Goal: Find specific page/section: Find specific page/section

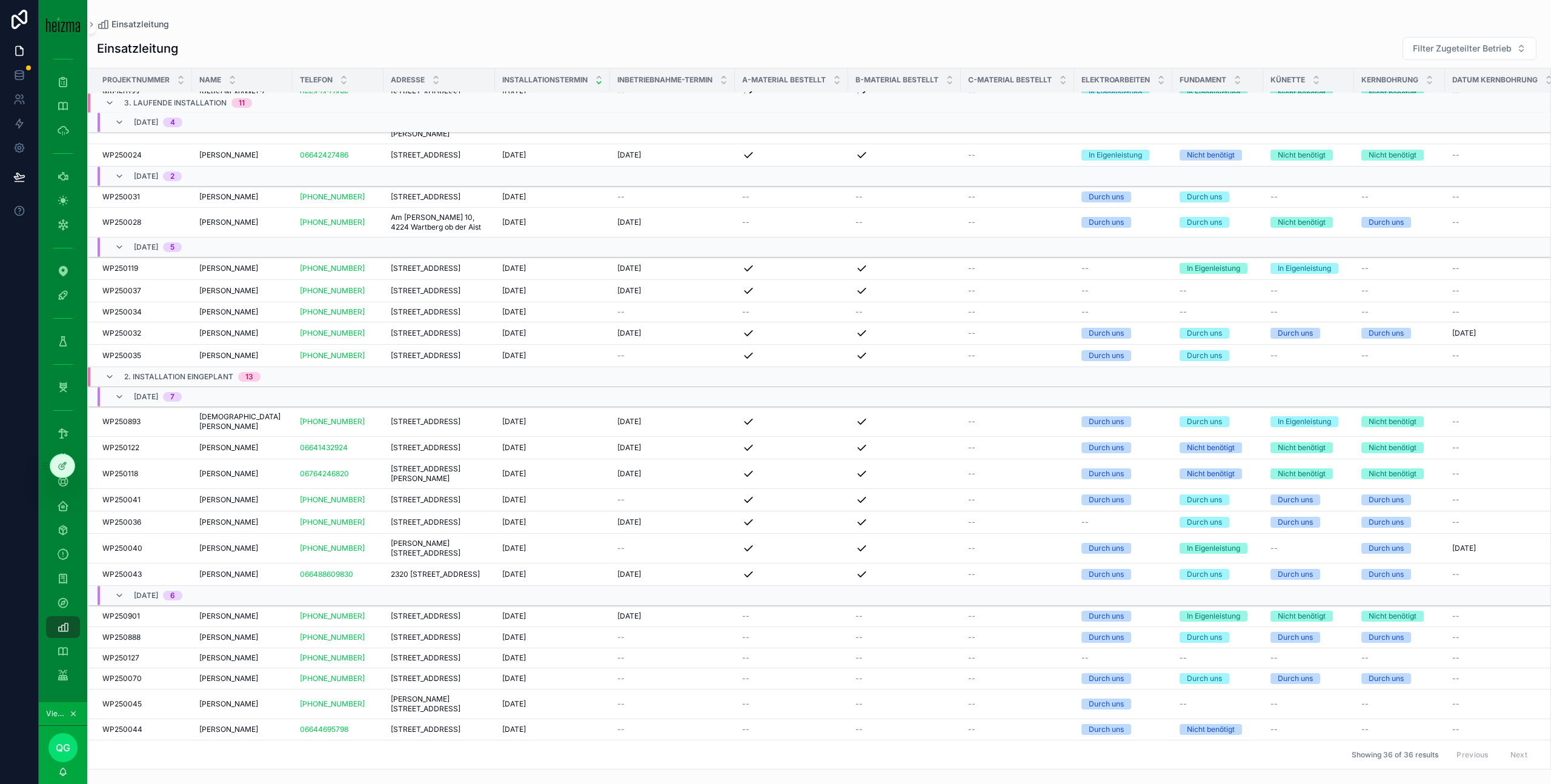
scroll to position [720, 0]
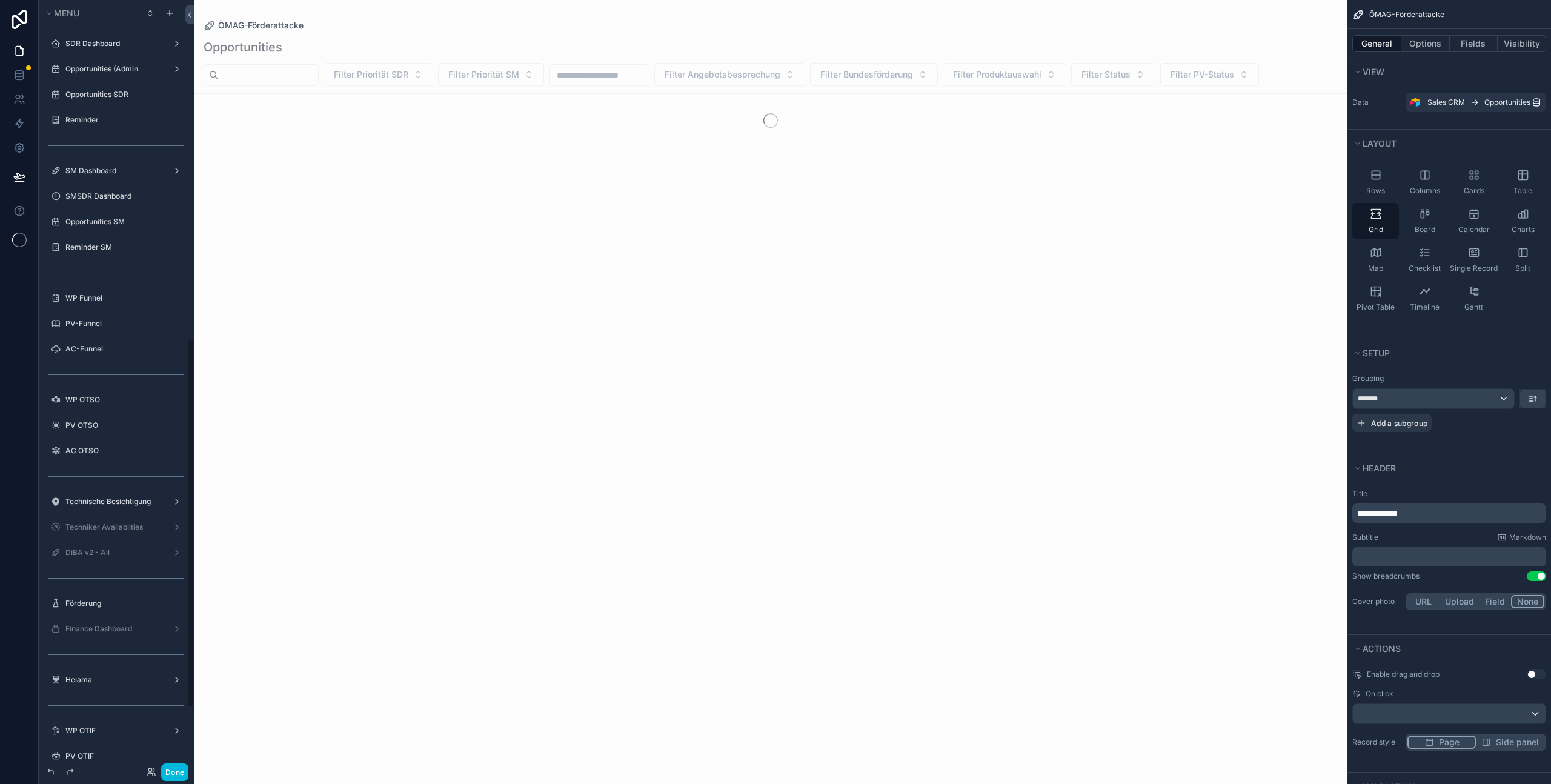
scroll to position [705, 0]
click at [148, 776] on div "Done" at bounding box center [164, 771] width 48 height 18
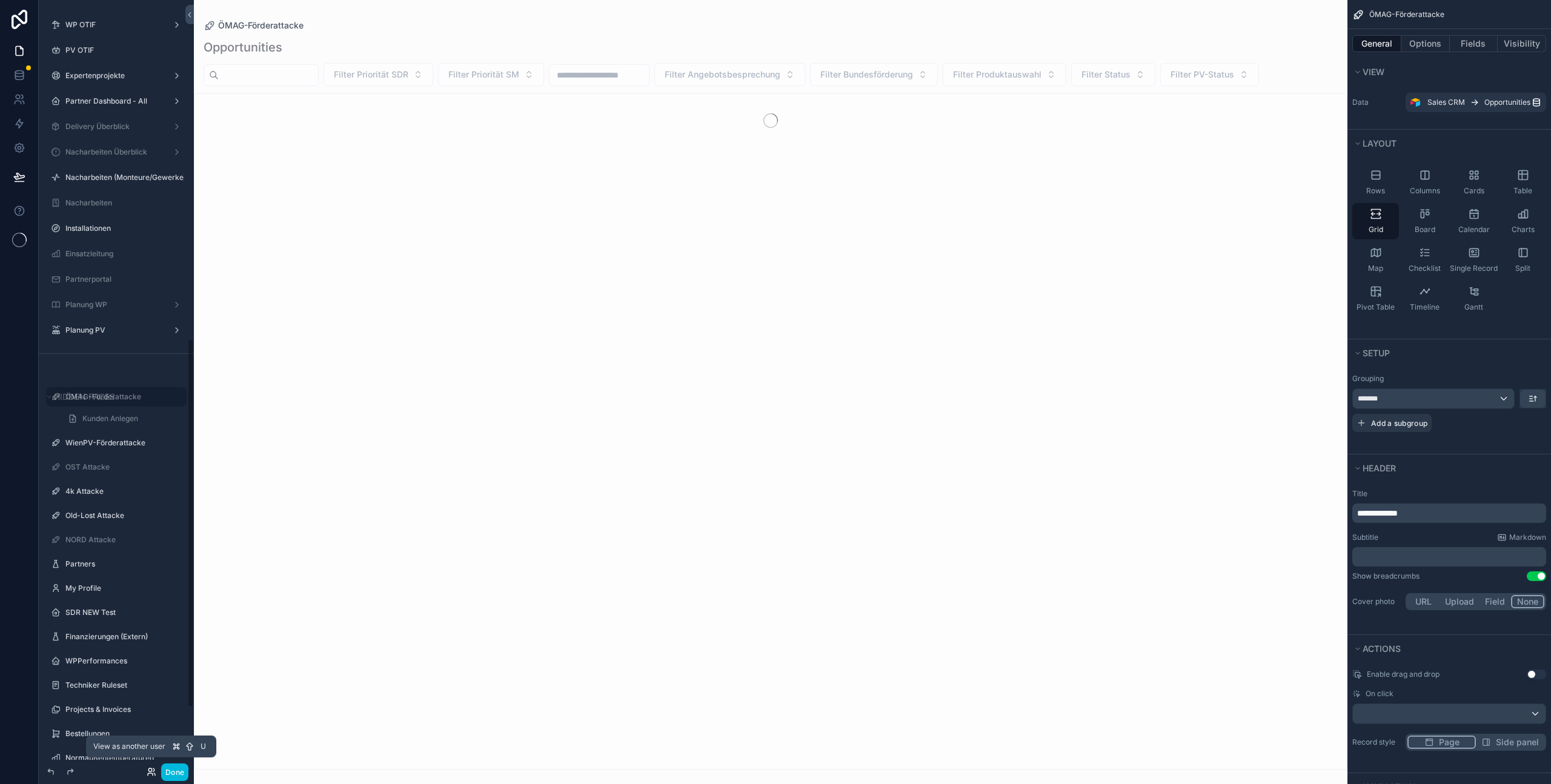
click at [150, 770] on icon at bounding box center [150, 770] width 9 height 9
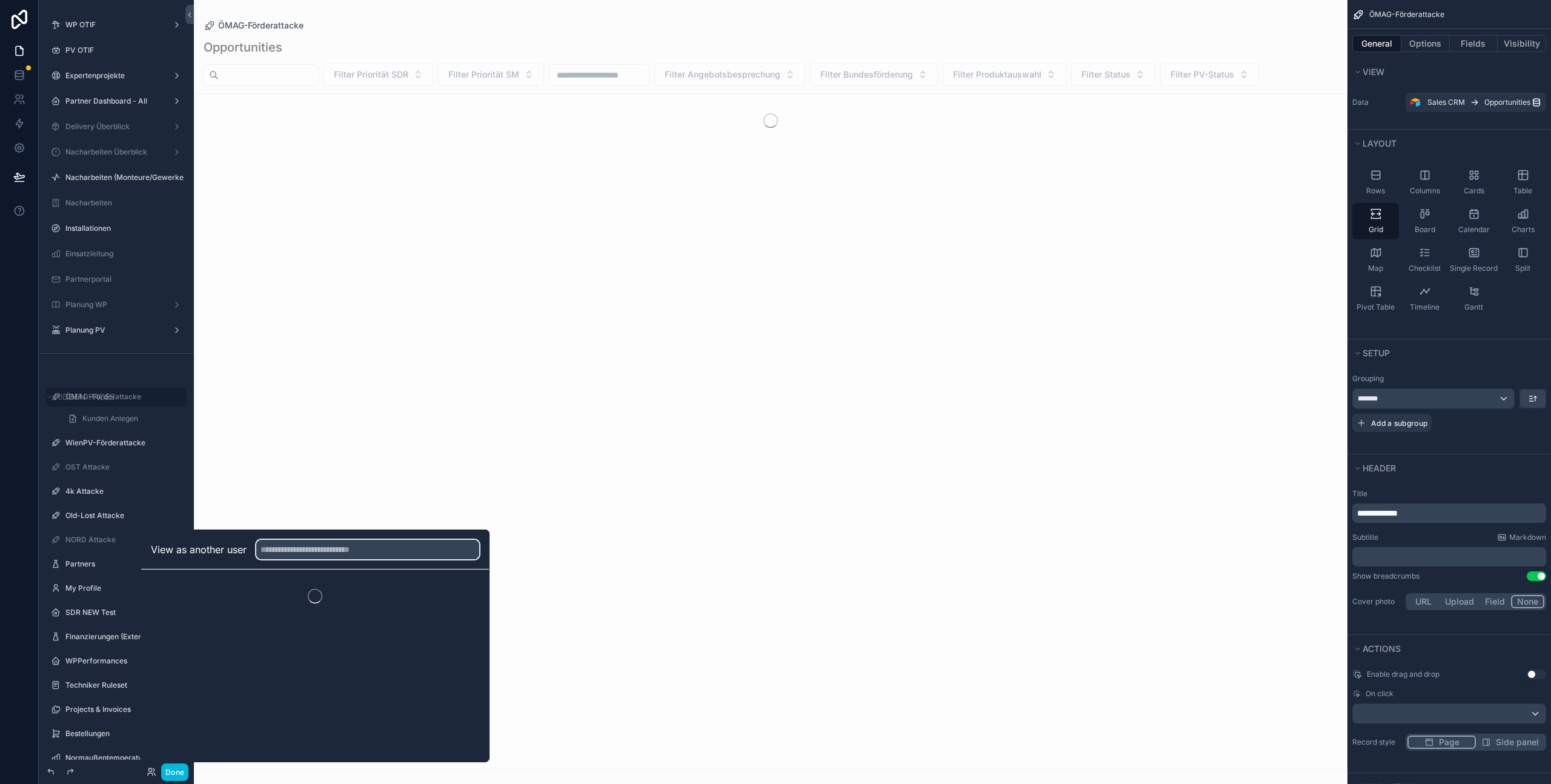
click at [303, 545] on input "text" at bounding box center [368, 549] width 223 height 19
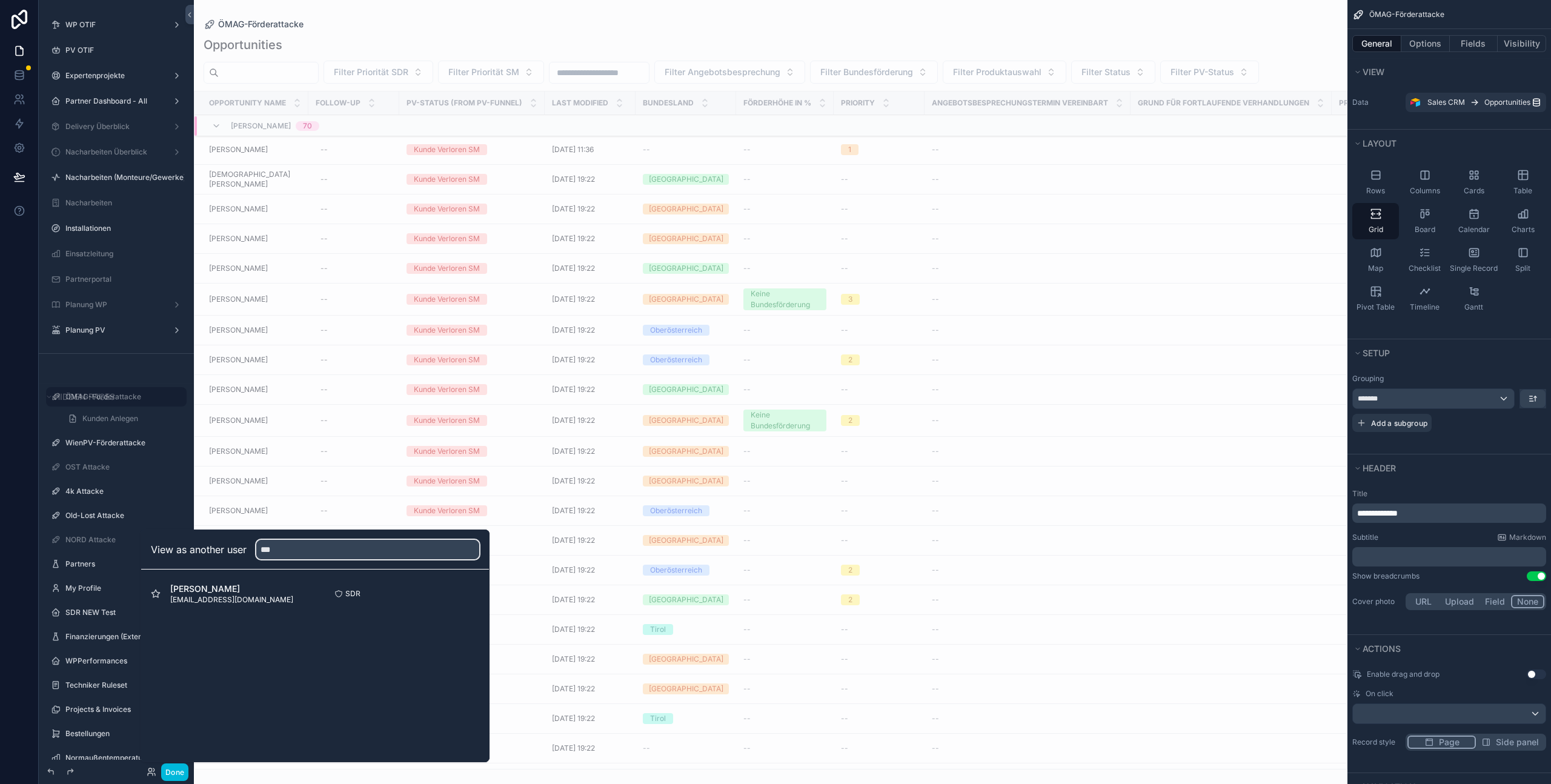
type input "***"
click at [0, 0] on button "Select" at bounding box center [0, 0] width 0 height 0
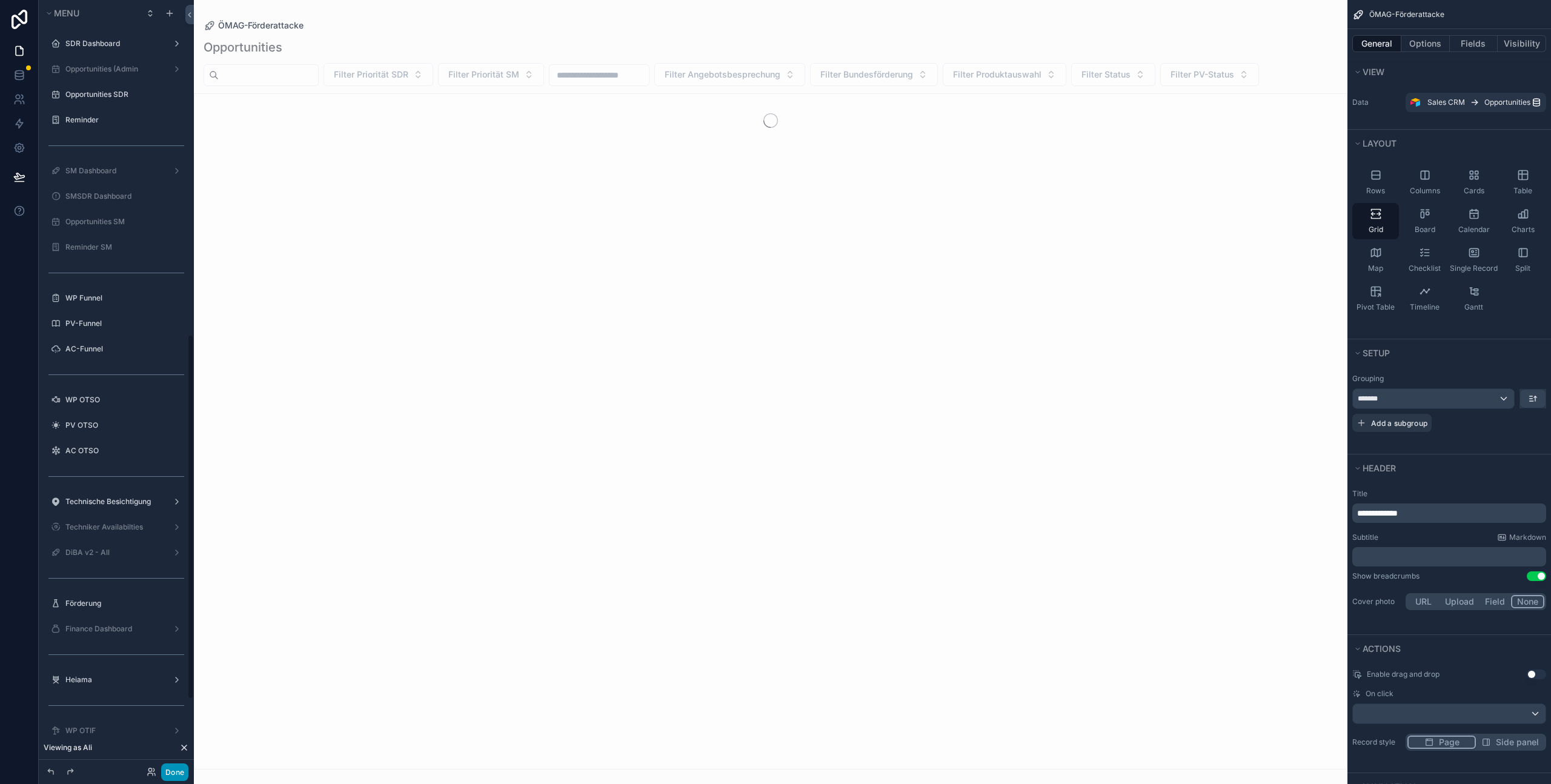
scroll to position [705, 0]
click at [181, 765] on button "Done" at bounding box center [175, 771] width 27 height 18
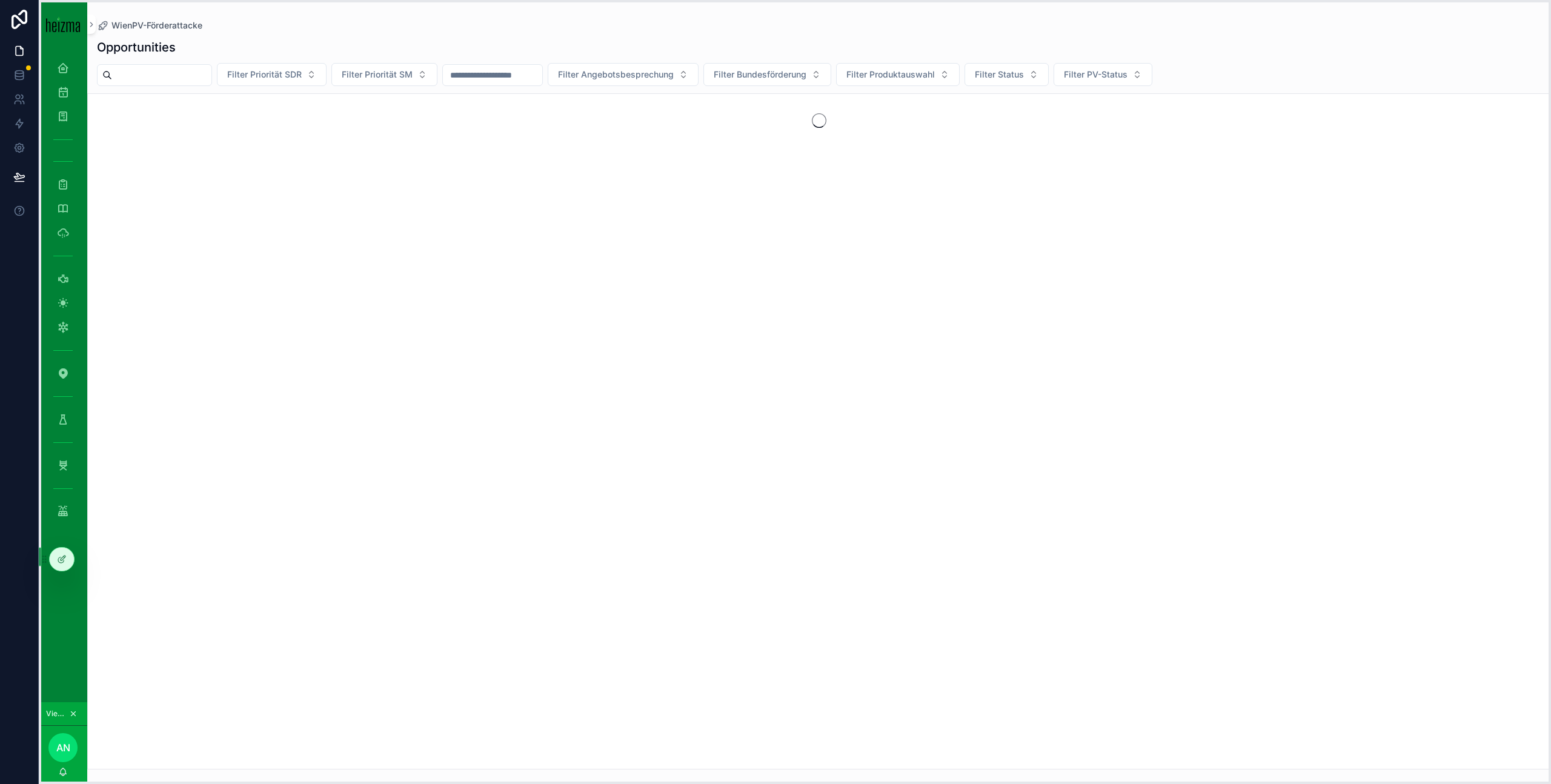
drag, startPoint x: 43, startPoint y: 467, endPoint x: 42, endPoint y: 561, distance: 94.0
click at [42, 561] on icon at bounding box center [44, 558] width 9 height 9
click at [59, 477] on div "scrollable content" at bounding box center [63, 488] width 48 height 22
click at [65, 470] on icon "scrollable content" at bounding box center [63, 465] width 12 height 12
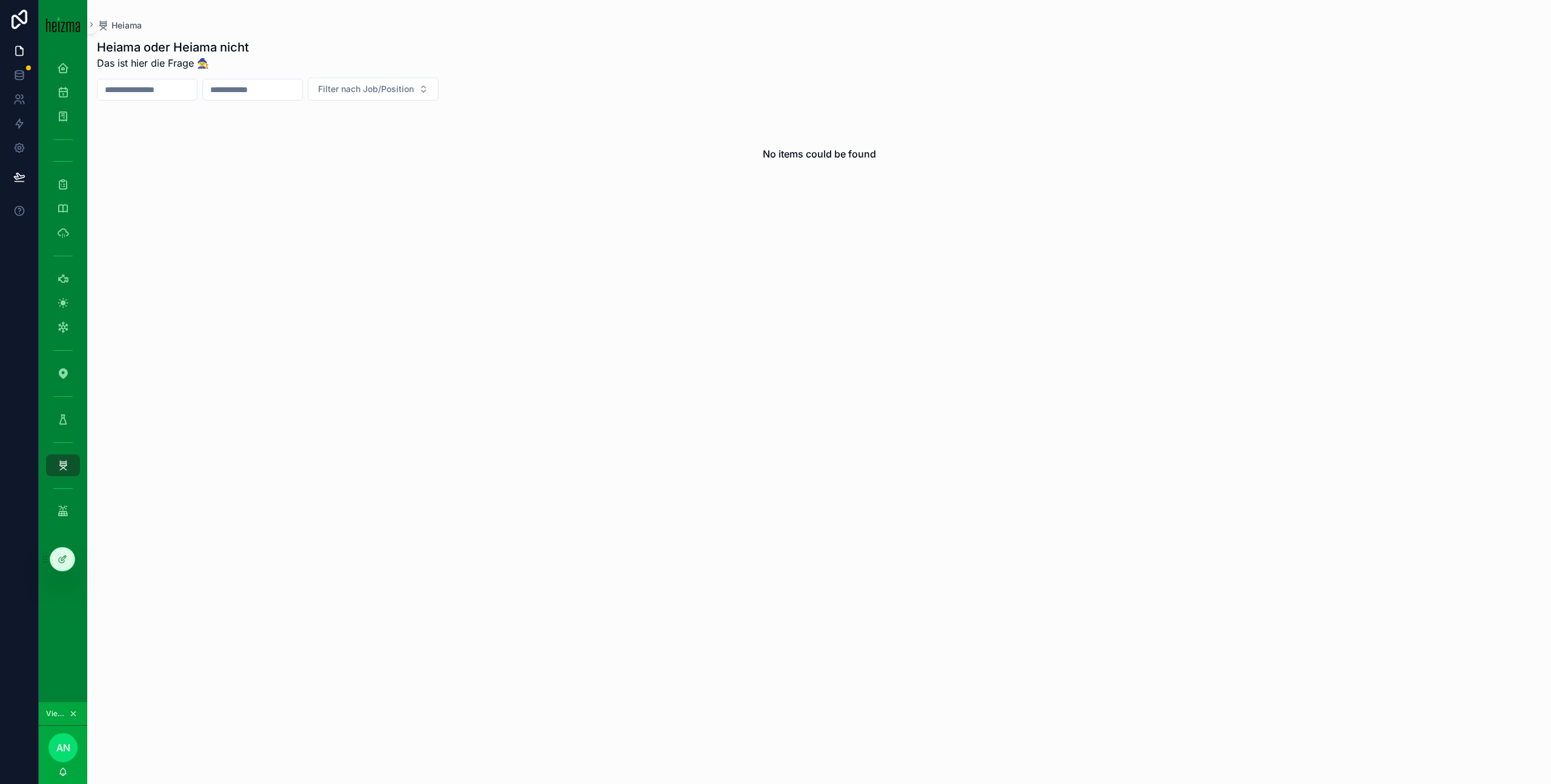
click at [0, 0] on icon at bounding box center [0, 0] width 0 height 0
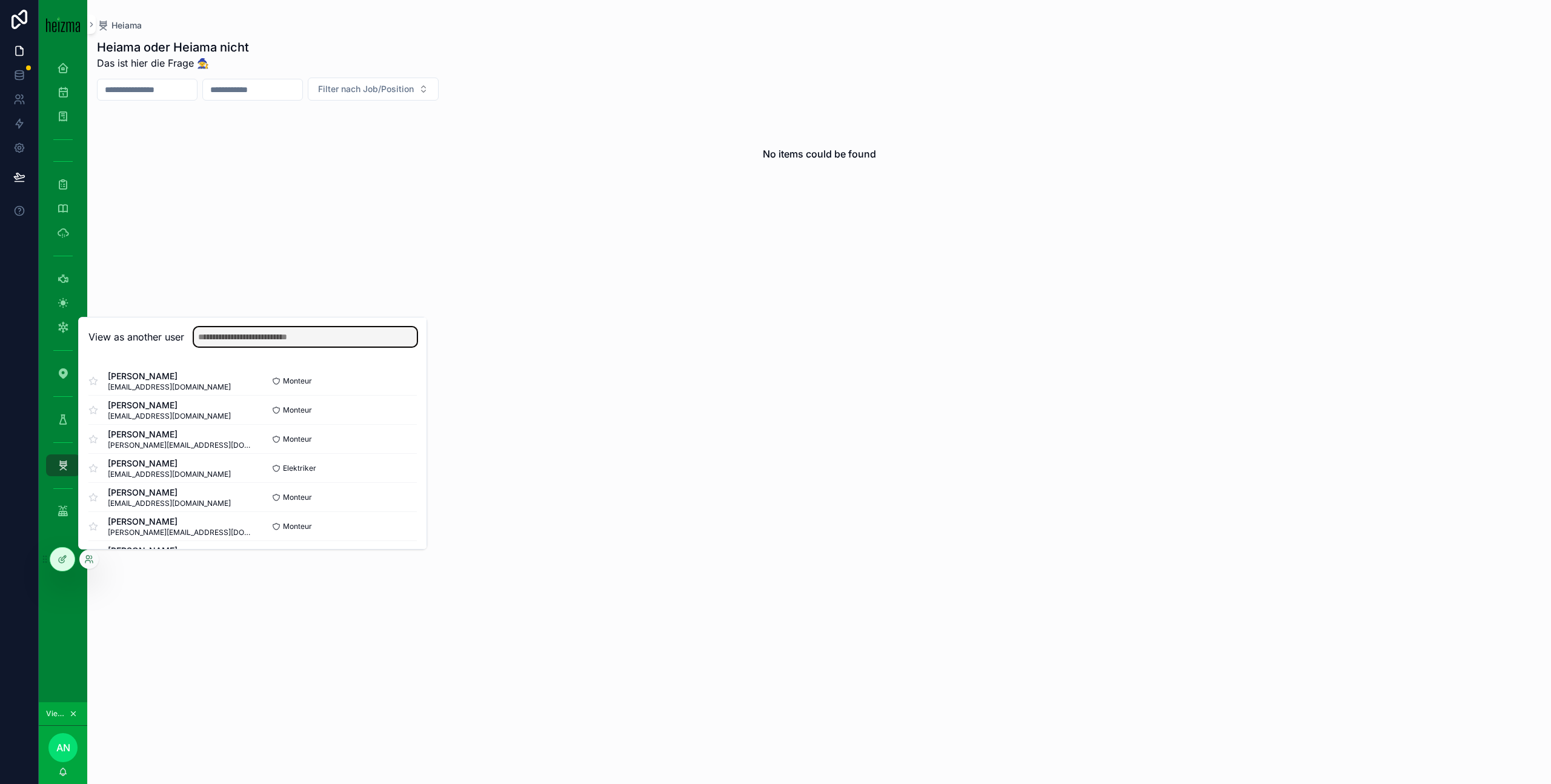
click at [302, 336] on input "text" at bounding box center [305, 336] width 223 height 19
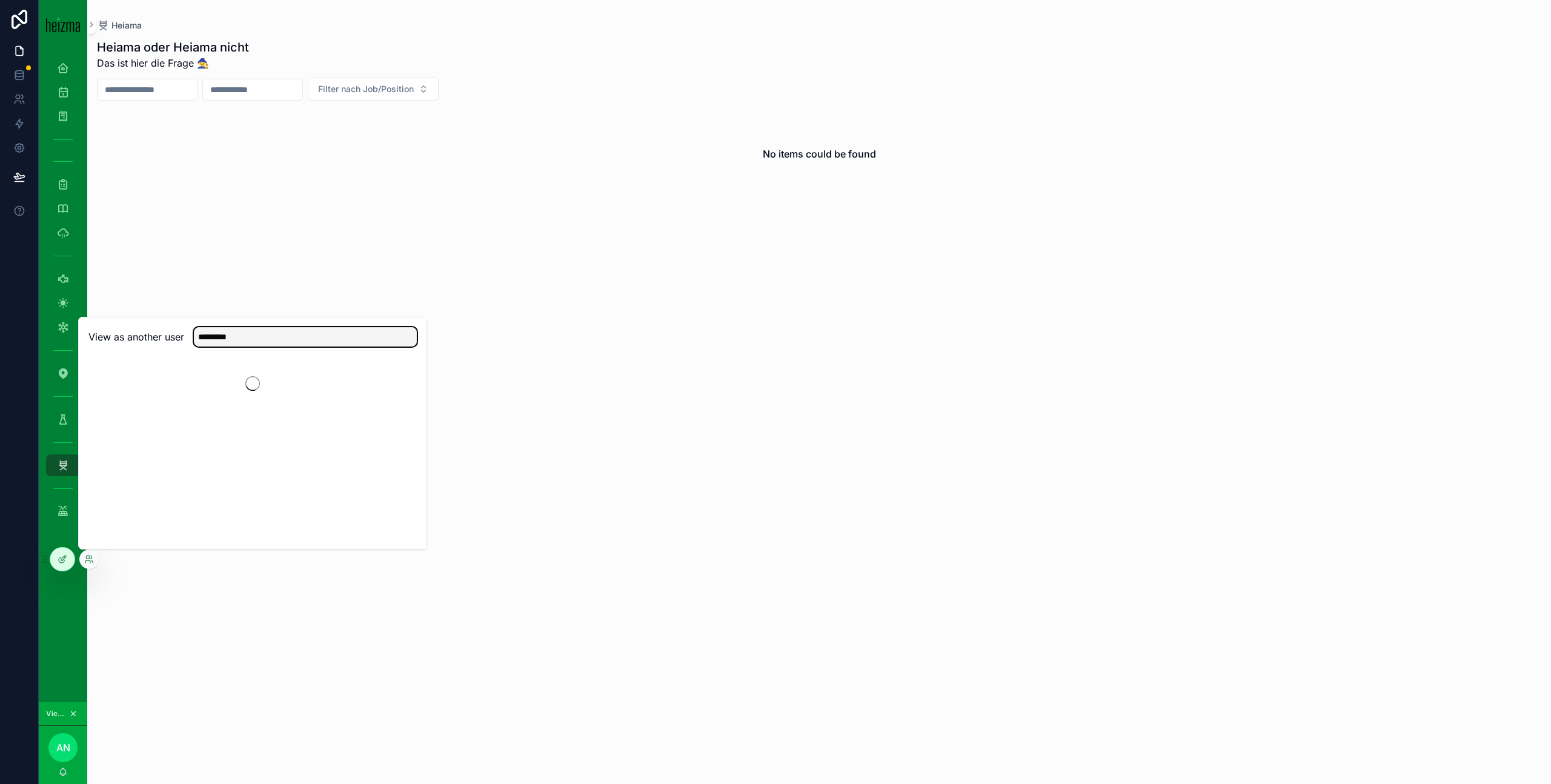
click at [205, 337] on input "*********" at bounding box center [305, 336] width 223 height 19
type input "***"
click at [0, 0] on button "Select" at bounding box center [0, 0] width 0 height 0
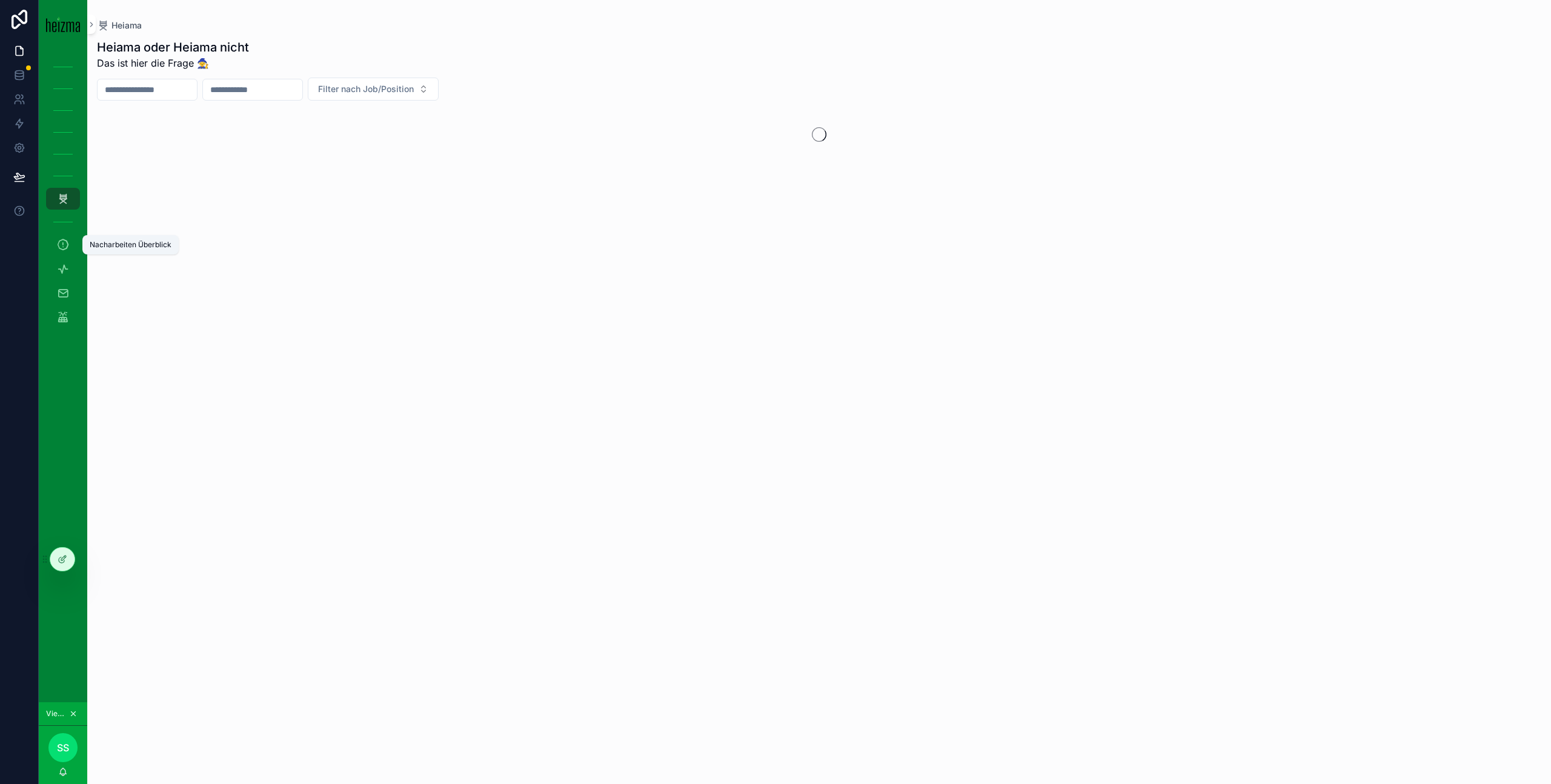
click at [64, 248] on icon "scrollable content" at bounding box center [63, 244] width 12 height 12
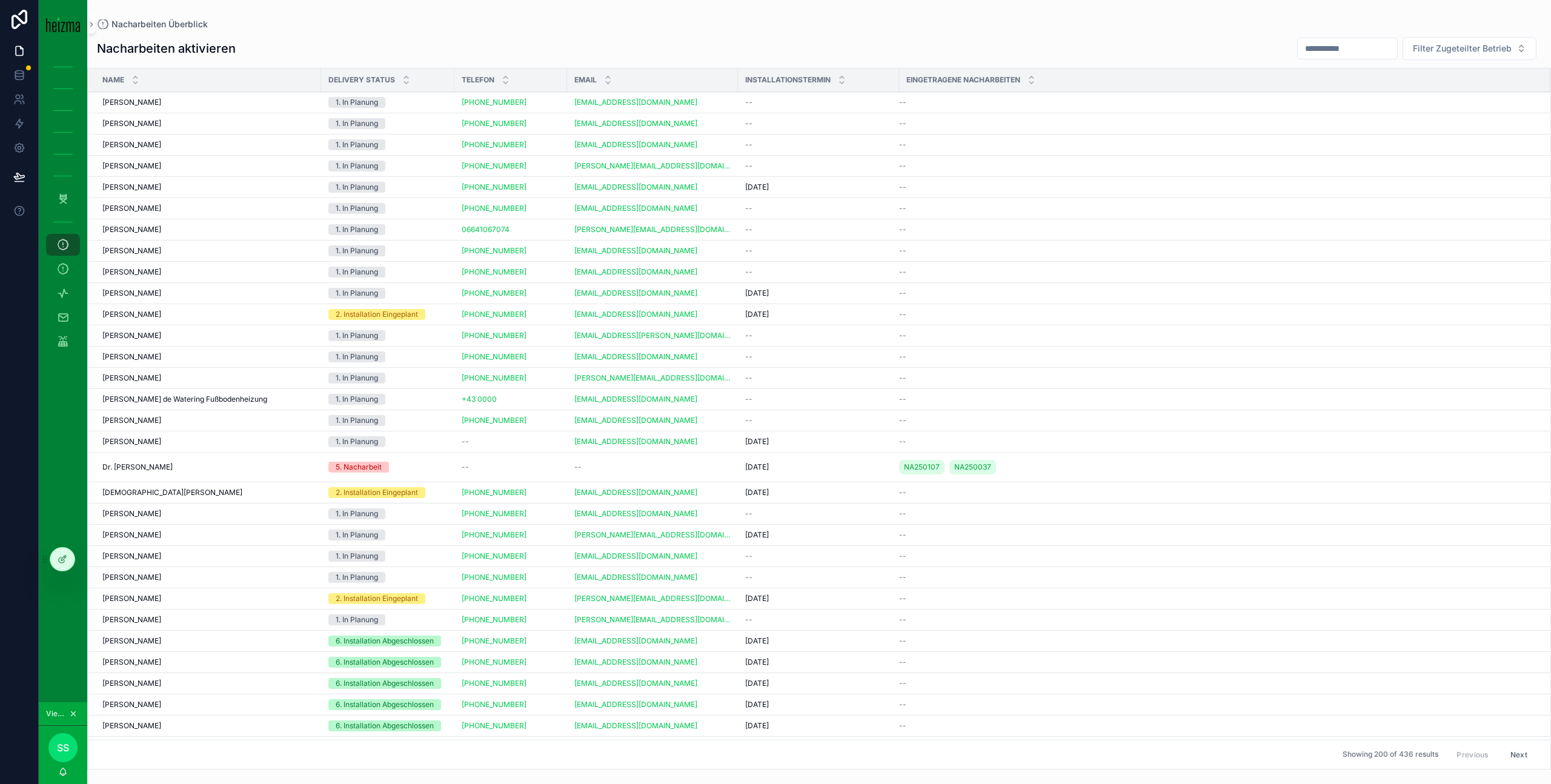
click at [68, 305] on div "Partnerportal" at bounding box center [63, 317] width 48 height 24
click at [68, 298] on icon "scrollable content" at bounding box center [63, 293] width 12 height 12
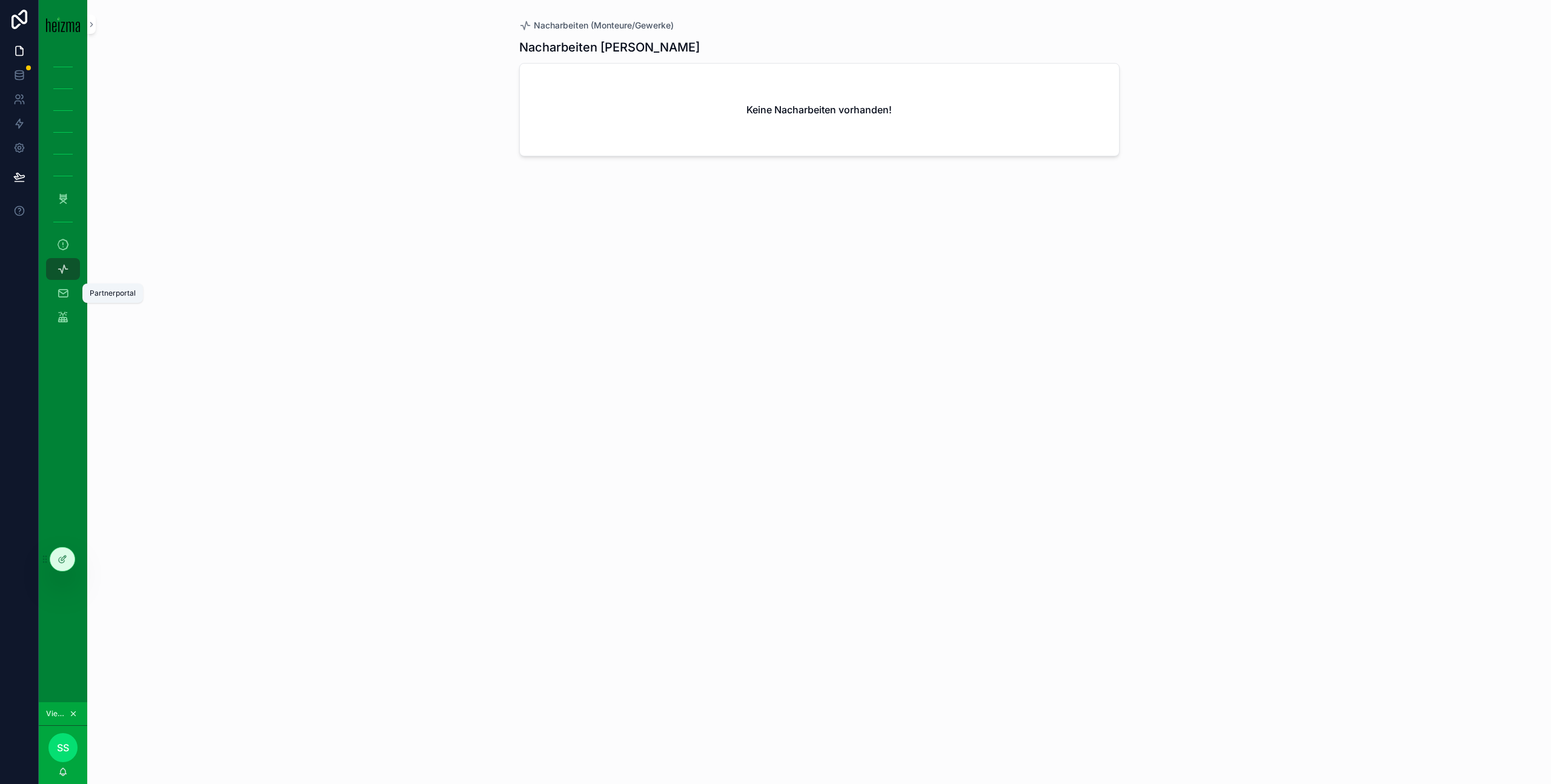
click at [65, 297] on icon "scrollable content" at bounding box center [63, 293] width 12 height 12
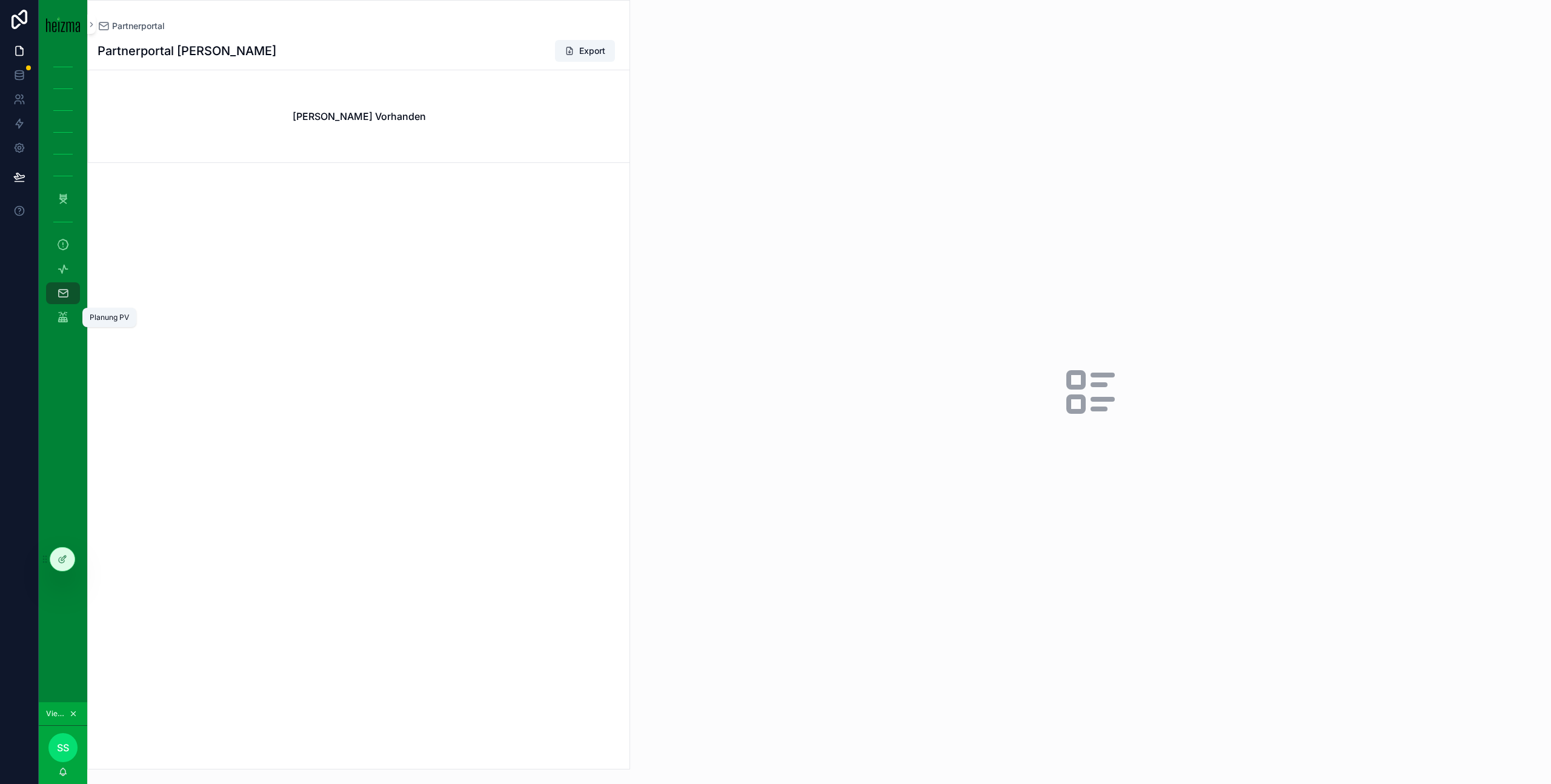
click at [68, 318] on icon "scrollable content" at bounding box center [63, 317] width 12 height 12
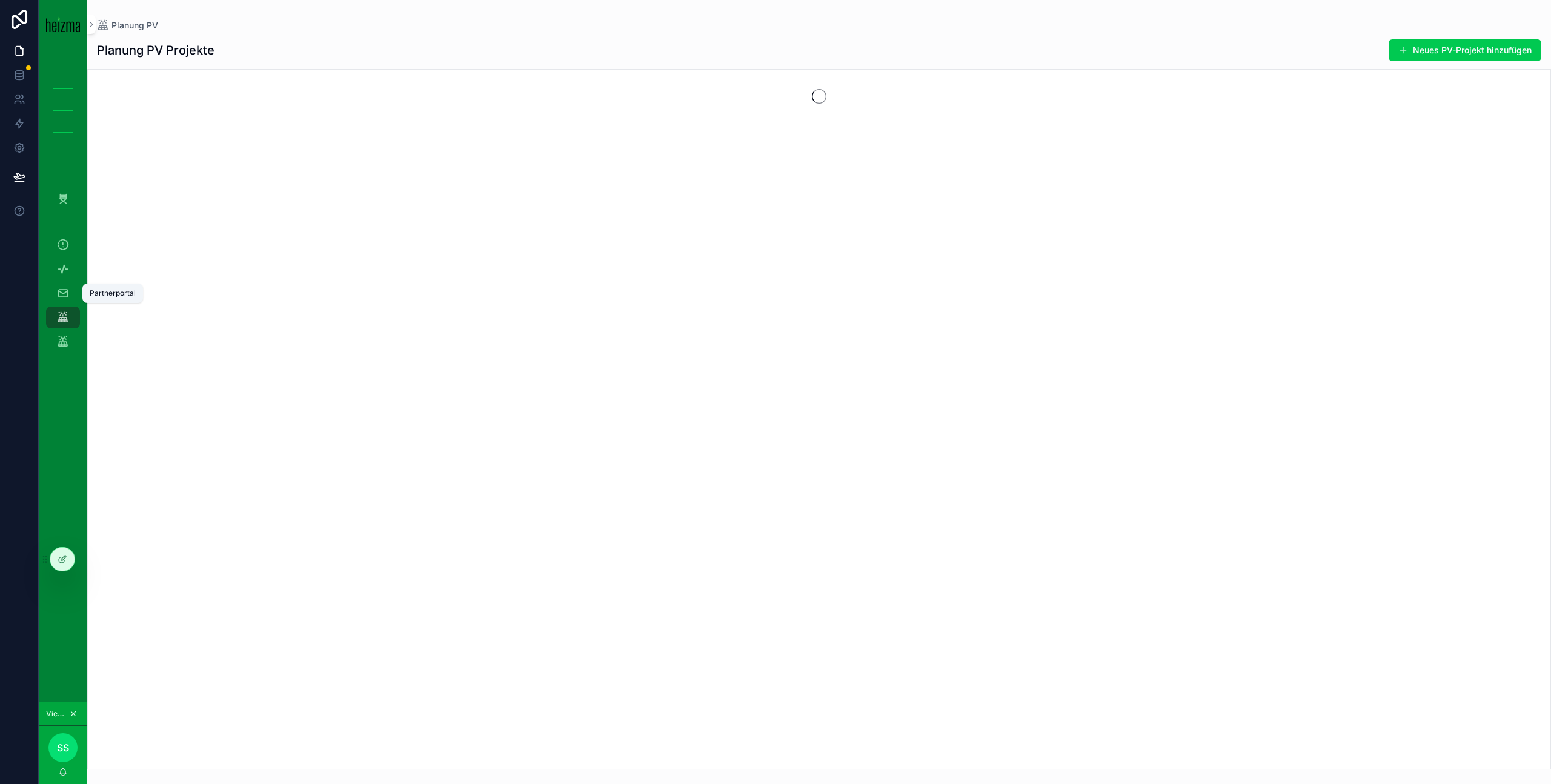
click at [62, 291] on icon "scrollable content" at bounding box center [63, 293] width 12 height 12
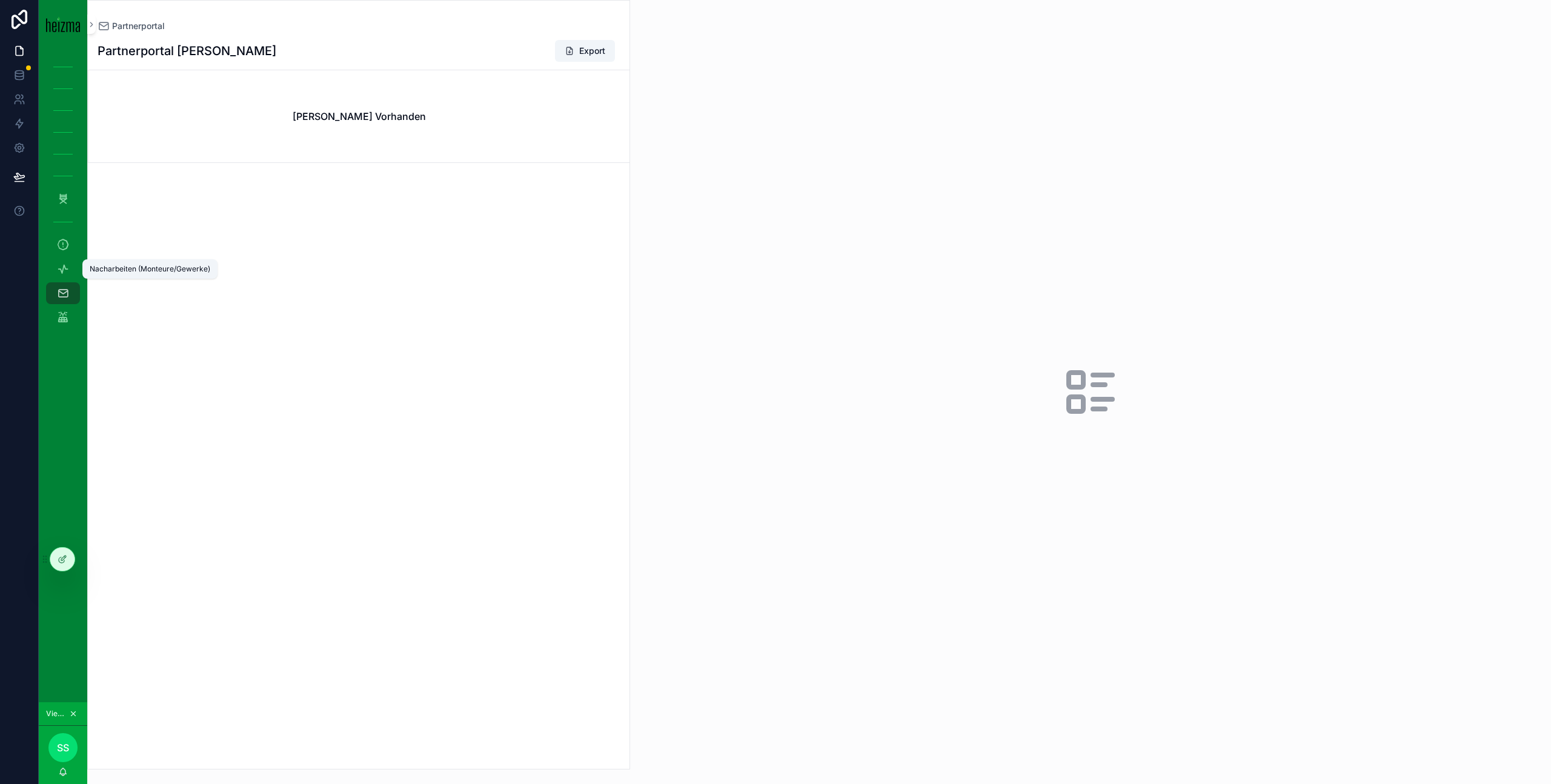
click at [68, 270] on icon "scrollable content" at bounding box center [63, 269] width 12 height 12
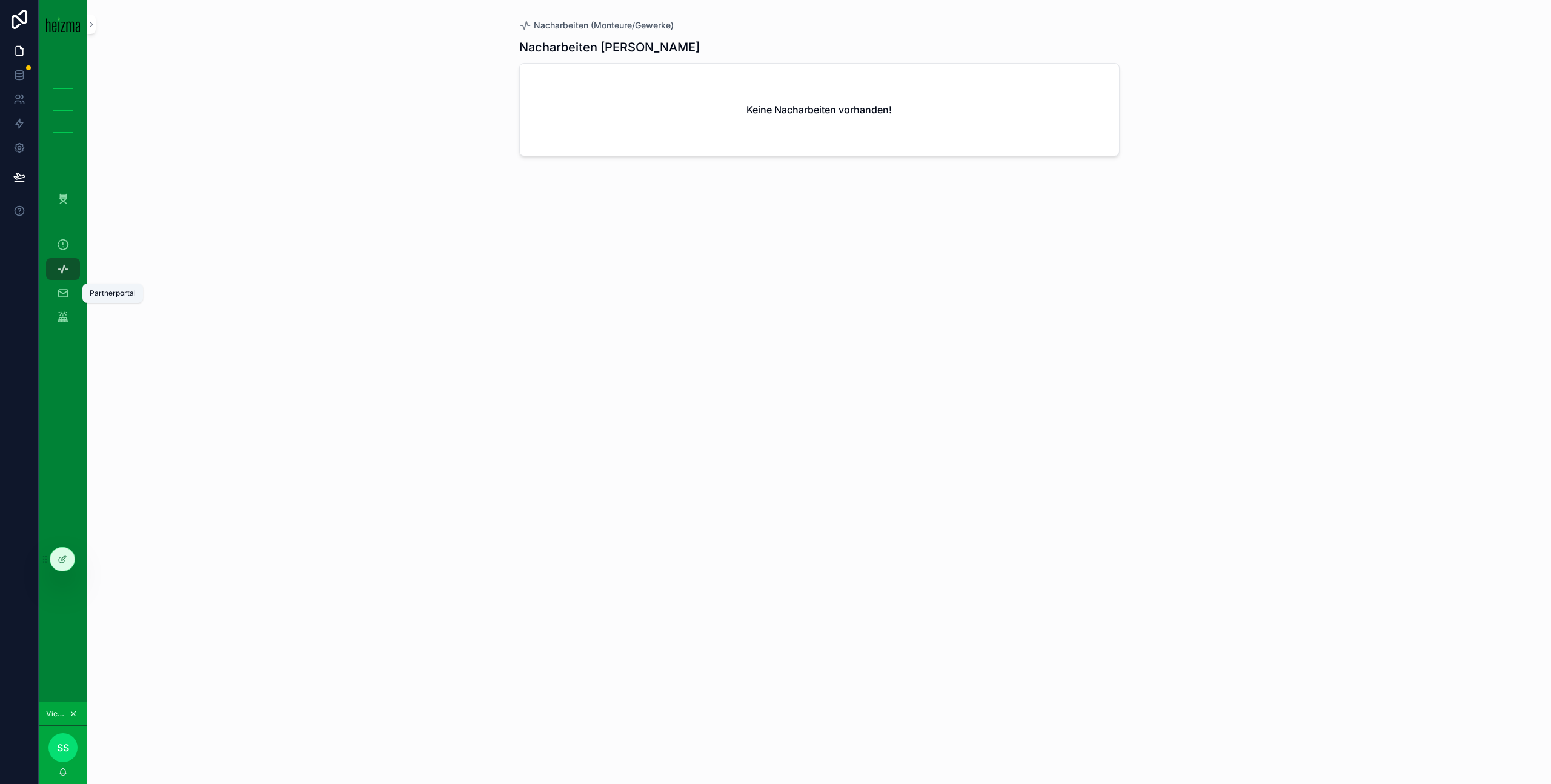
click at [69, 289] on div "Partnerportal" at bounding box center [63, 292] width 19 height 19
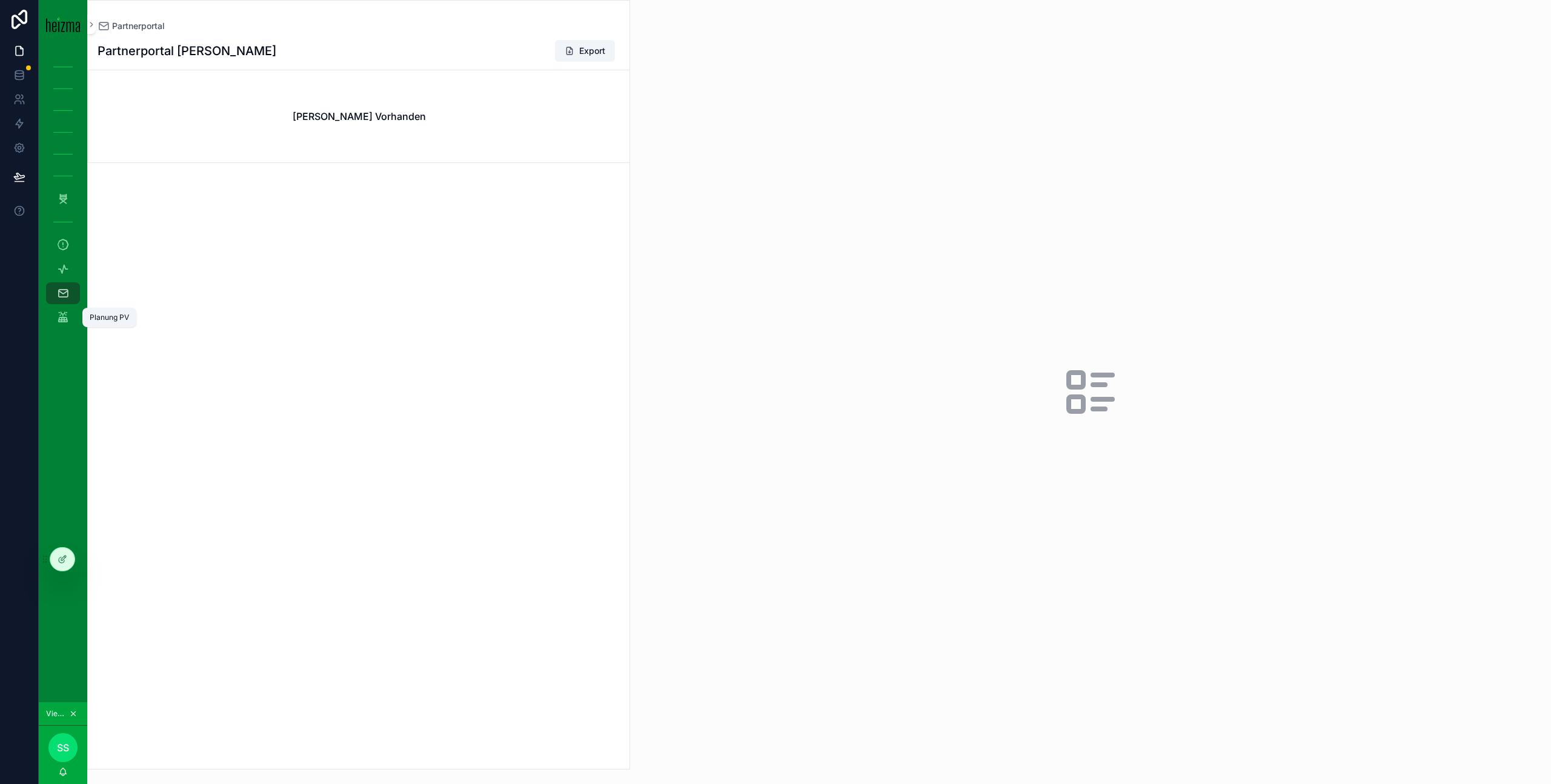
click at [67, 321] on icon "scrollable content" at bounding box center [63, 317] width 12 height 12
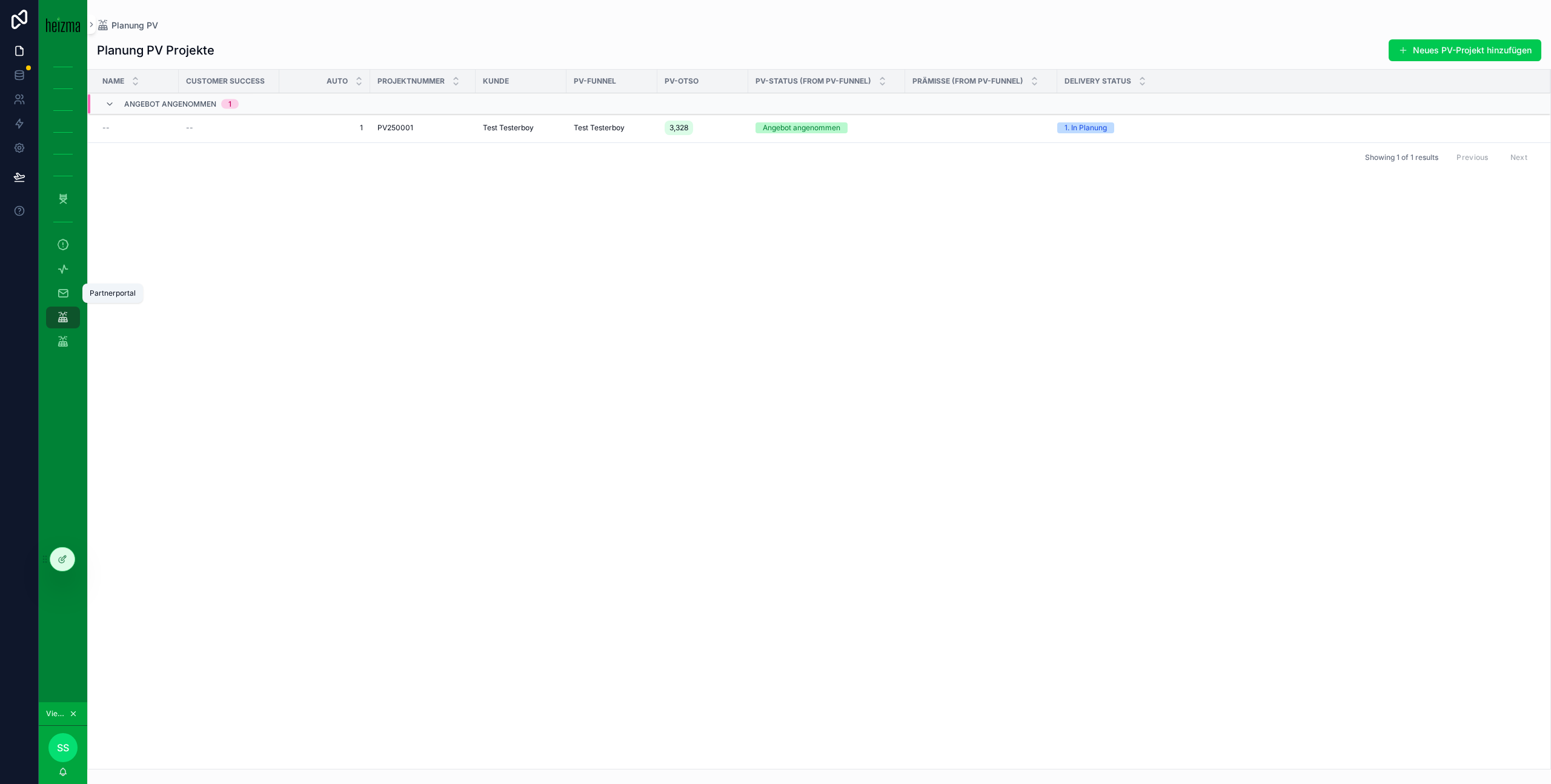
drag, startPoint x: 63, startPoint y: 291, endPoint x: 79, endPoint y: 309, distance: 24.1
click at [63, 291] on icon "scrollable content" at bounding box center [63, 293] width 12 height 12
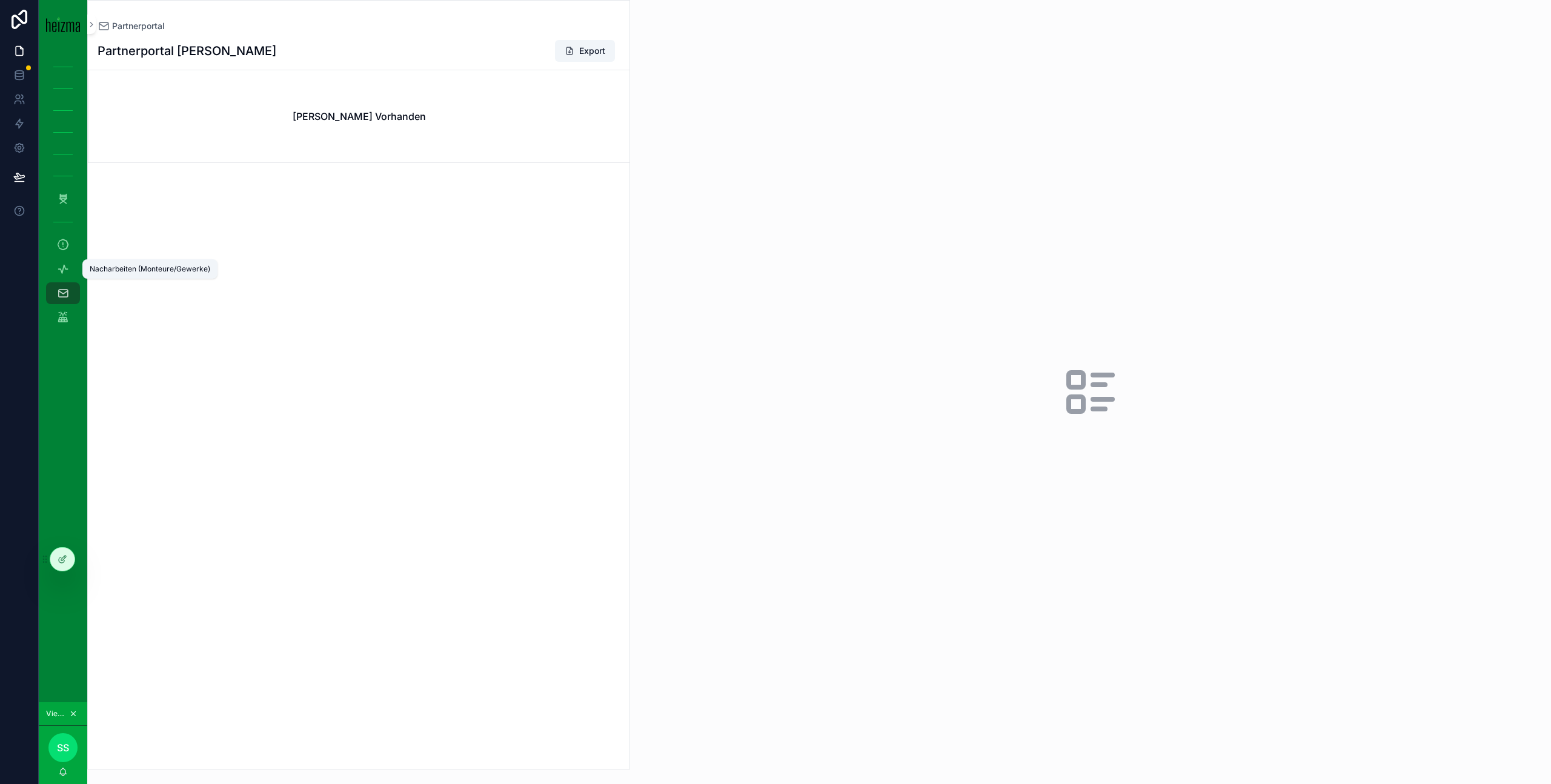
click at [68, 269] on icon "scrollable content" at bounding box center [63, 269] width 12 height 12
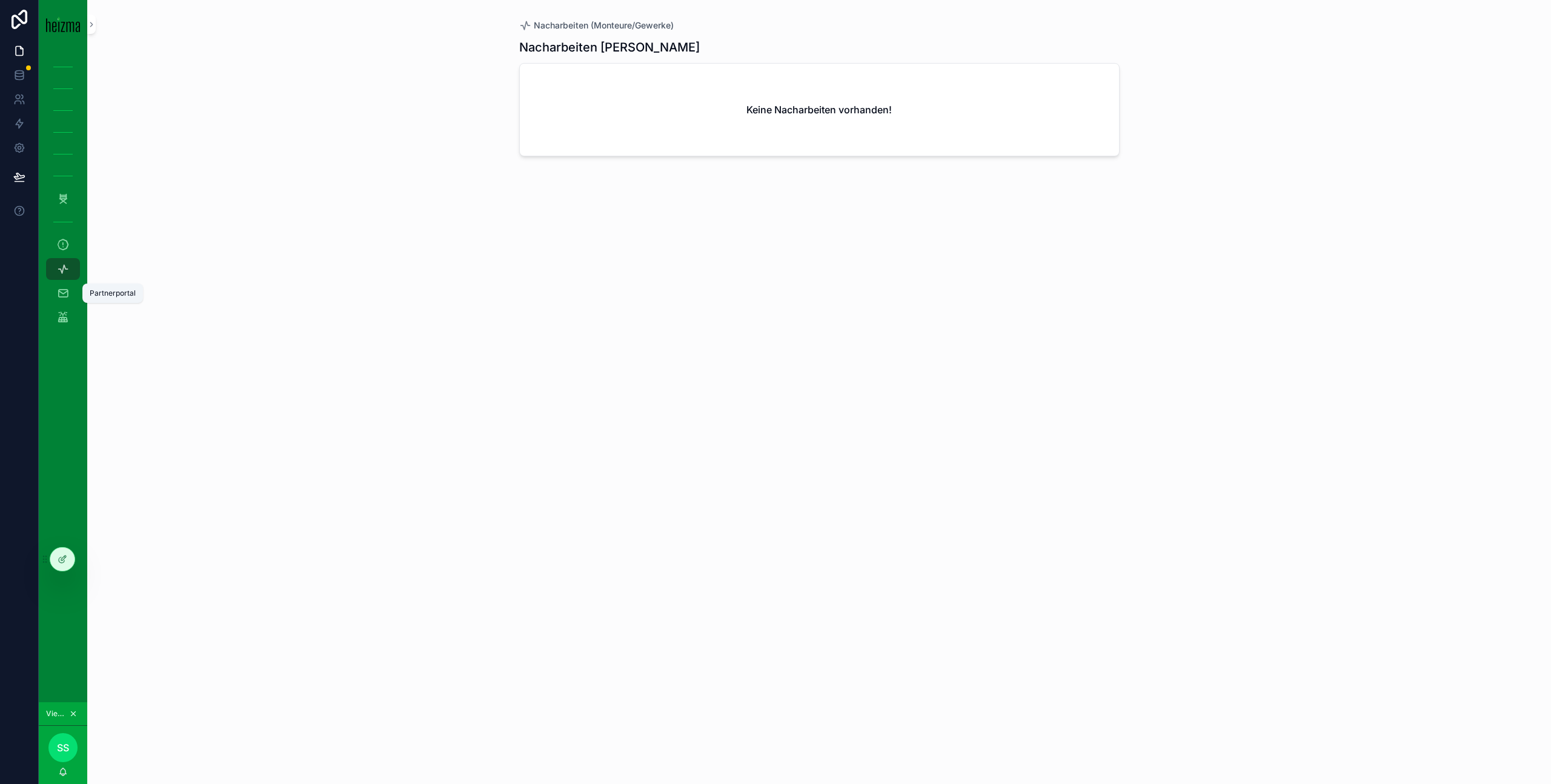
click at [62, 294] on icon "scrollable content" at bounding box center [63, 293] width 12 height 12
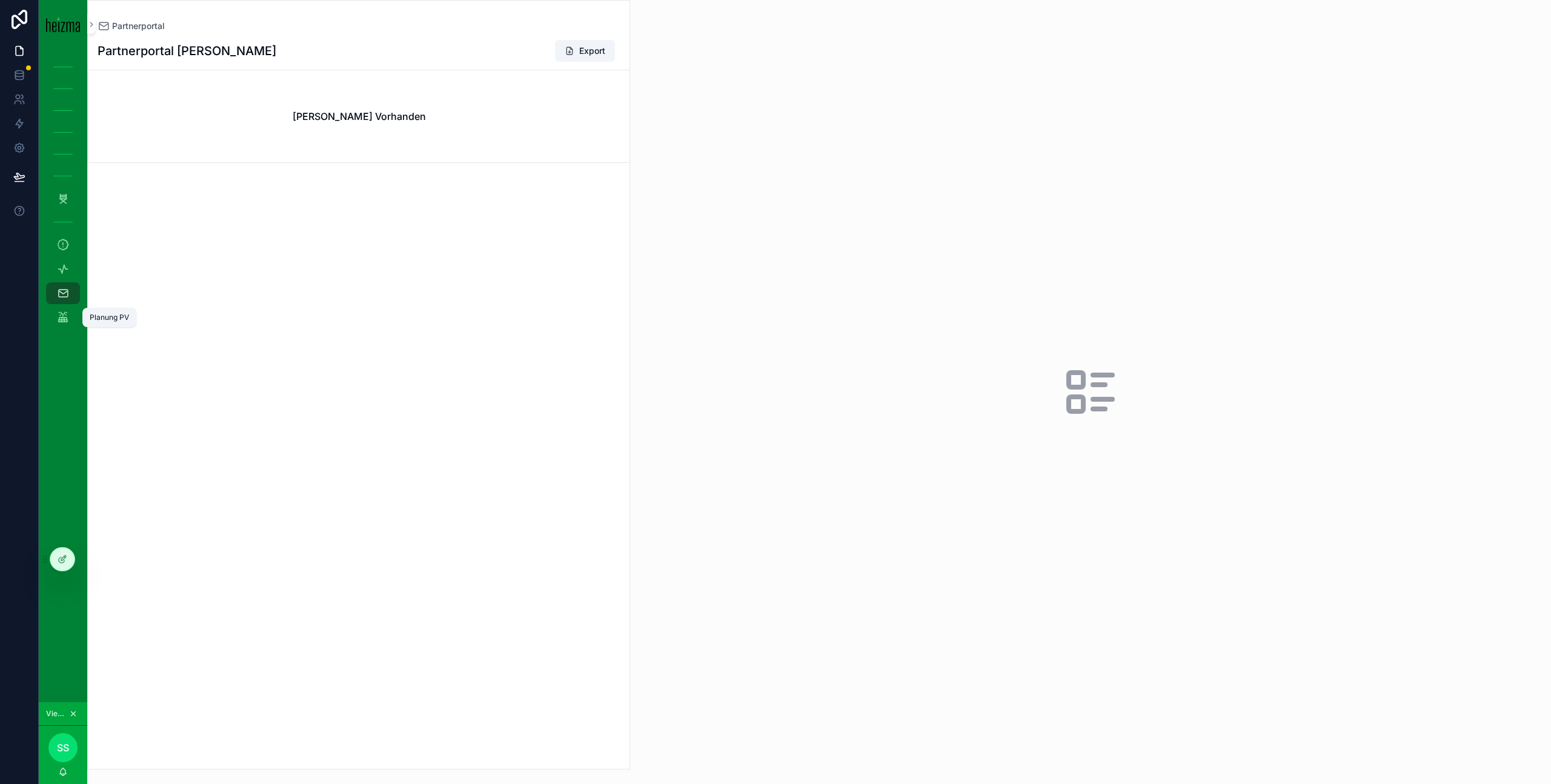
click at [77, 324] on link "Planung PV" at bounding box center [63, 318] width 34 height 22
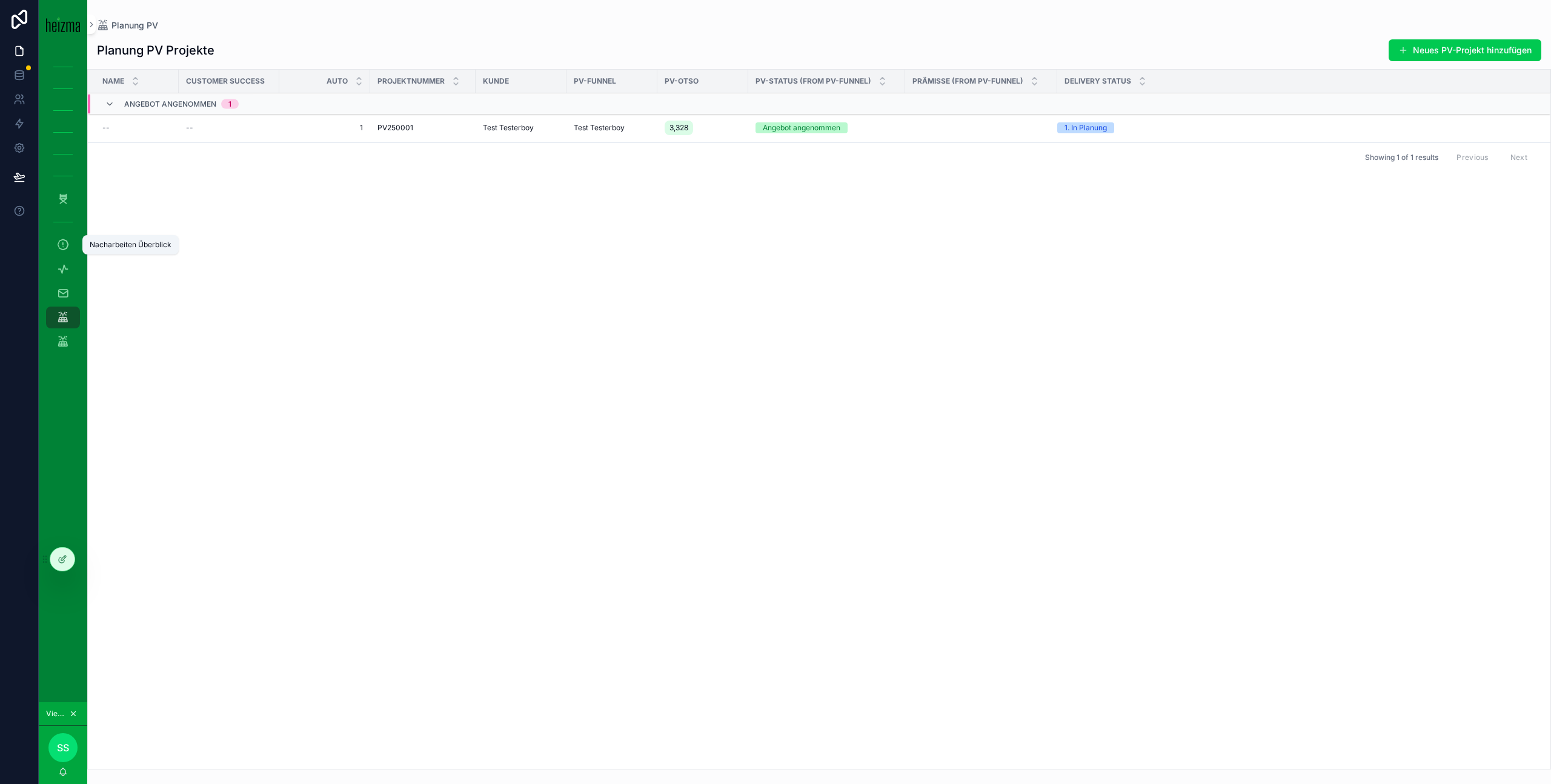
click at [68, 249] on icon "scrollable content" at bounding box center [63, 244] width 12 height 12
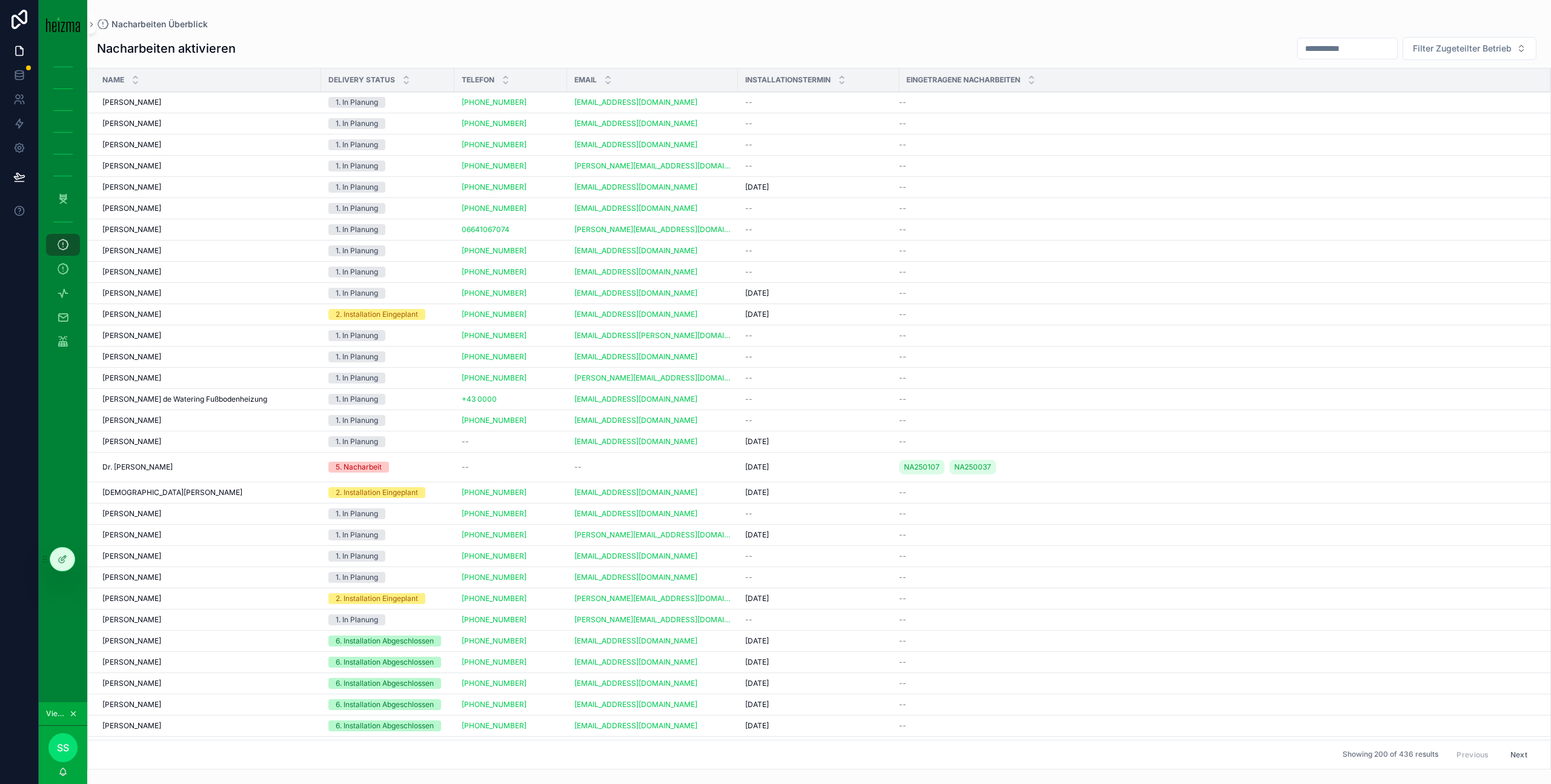
click at [844, 30] on div "Nacharbeiten aktivieren Filter Zugeteilter Betrieb Name Delivery Status Telefon…" at bounding box center [819, 399] width 1464 height 740
